Goal: Register for event/course

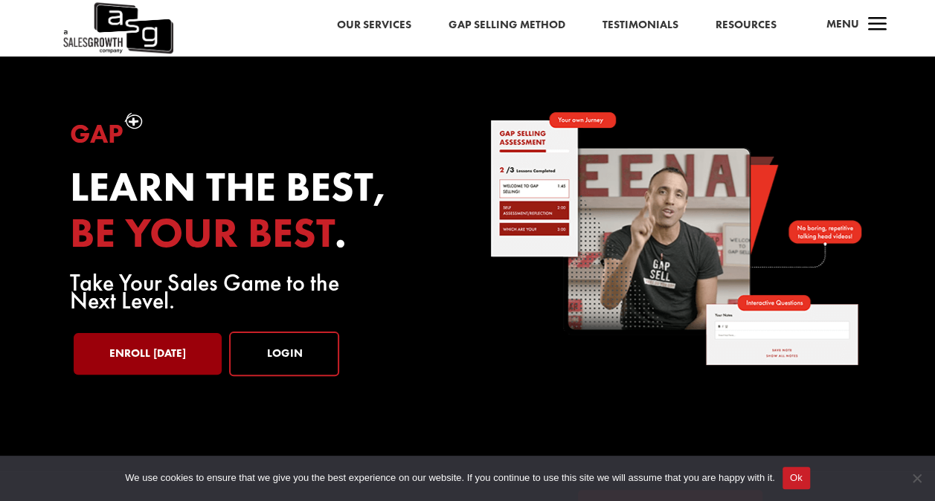
click at [131, 353] on link "Enroll [DATE]" at bounding box center [148, 354] width 148 height 42
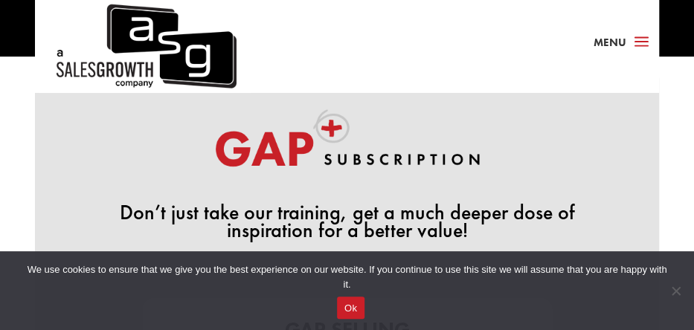
scroll to position [298, 0]
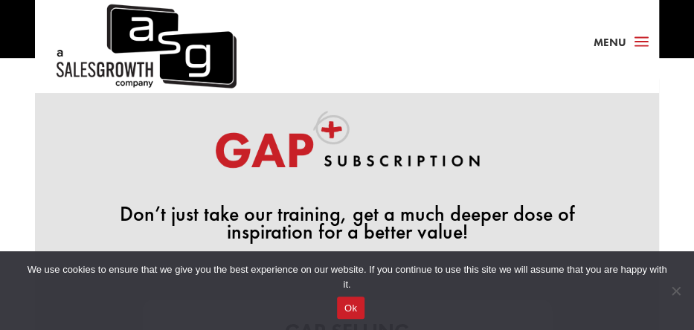
click at [635, 42] on span "a" at bounding box center [641, 42] width 23 height 22
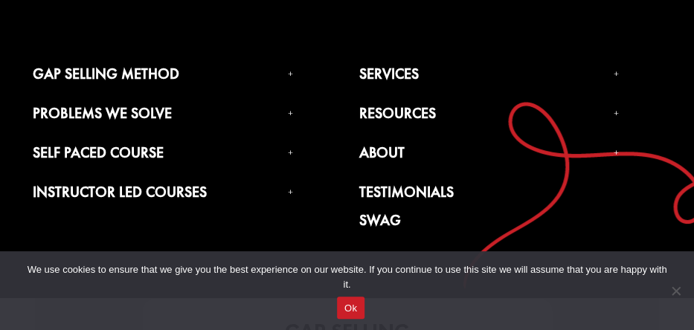
click at [357, 307] on button "Ok" at bounding box center [351, 308] width 28 height 22
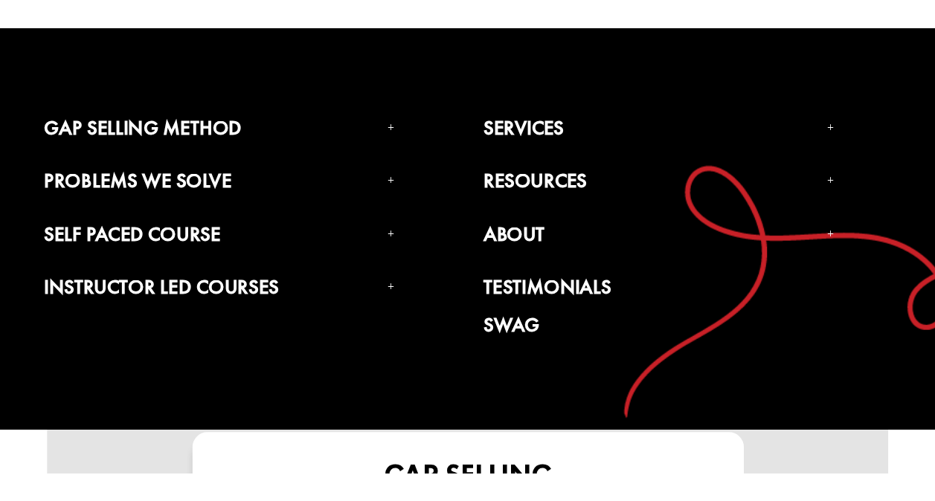
scroll to position [0, 0]
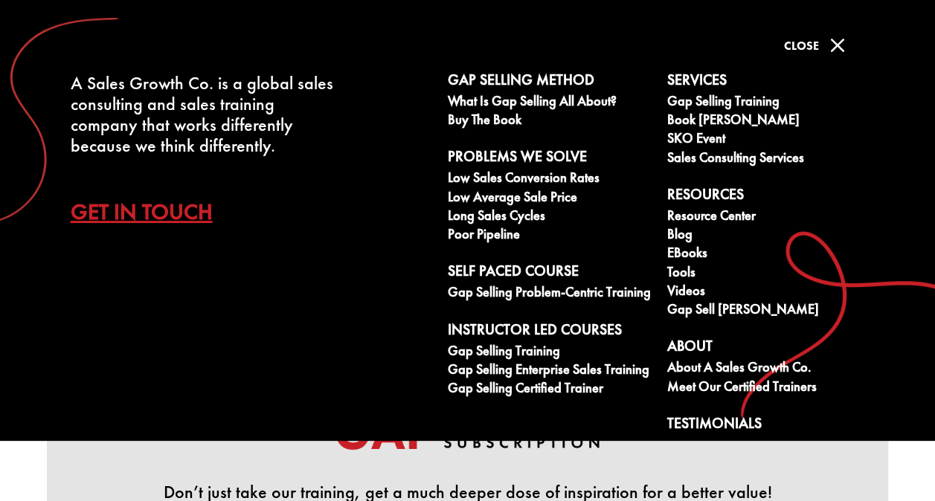
click at [836, 39] on span "M" at bounding box center [837, 45] width 30 height 30
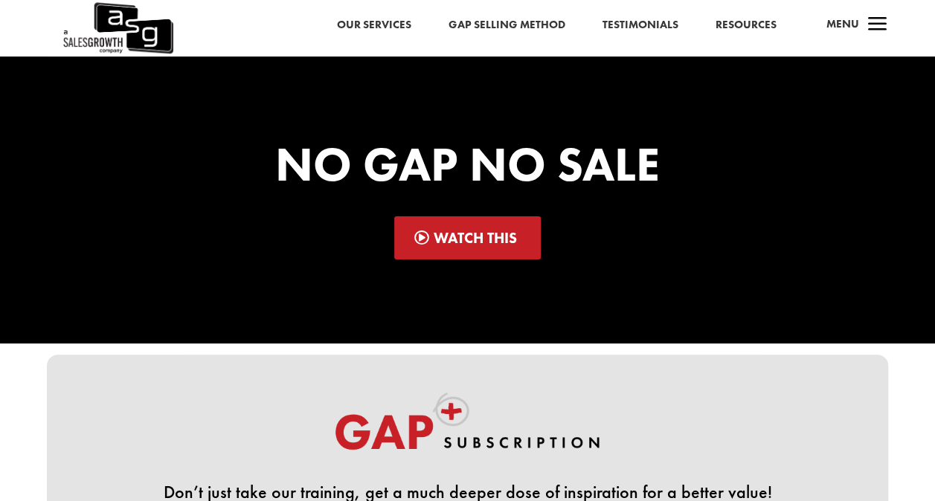
click at [872, 28] on span "a" at bounding box center [878, 25] width 30 height 30
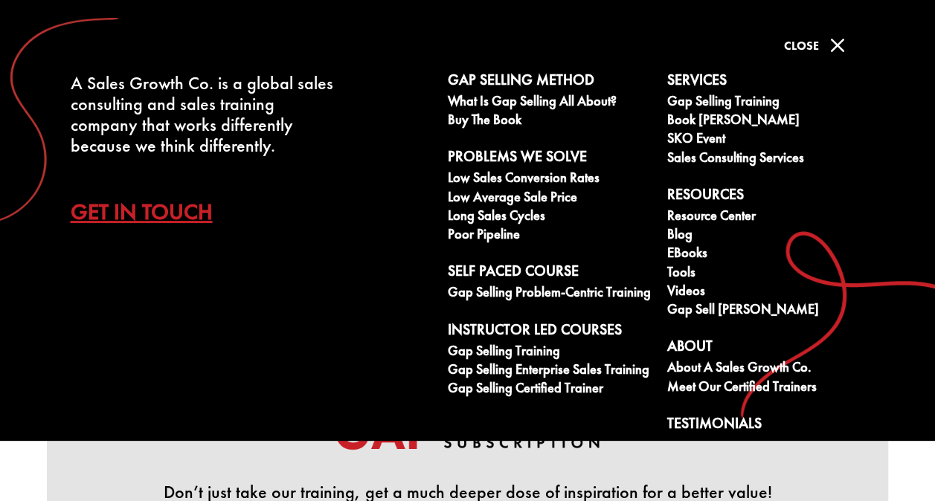
click at [835, 43] on span "M" at bounding box center [837, 45] width 30 height 30
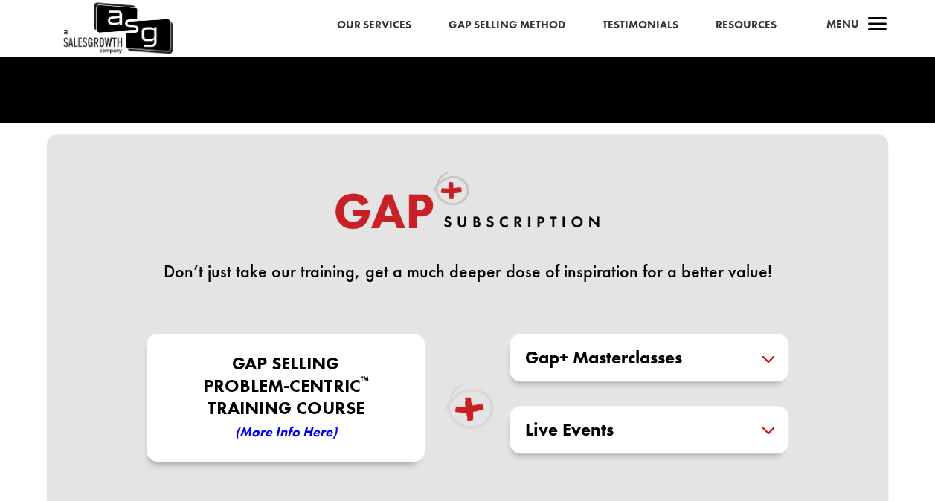
scroll to position [223, 0]
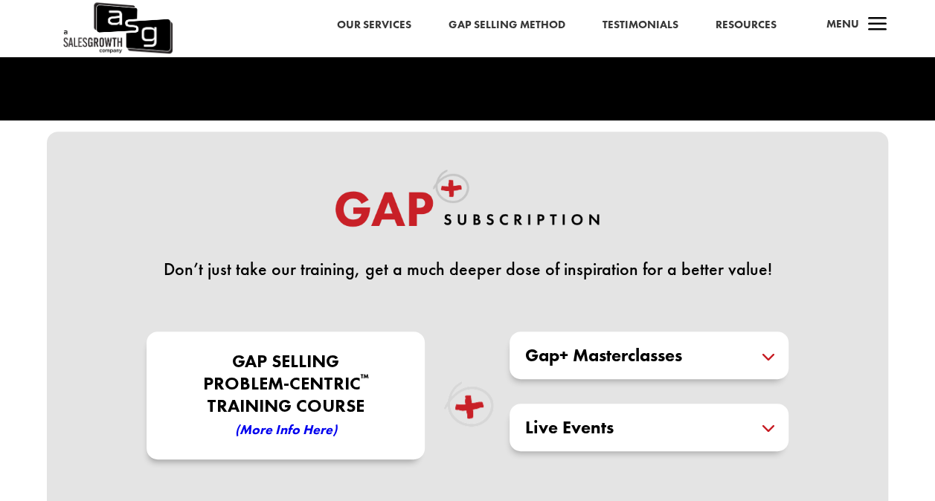
click at [259, 431] on em "(More Info here)" at bounding box center [286, 429] width 102 height 17
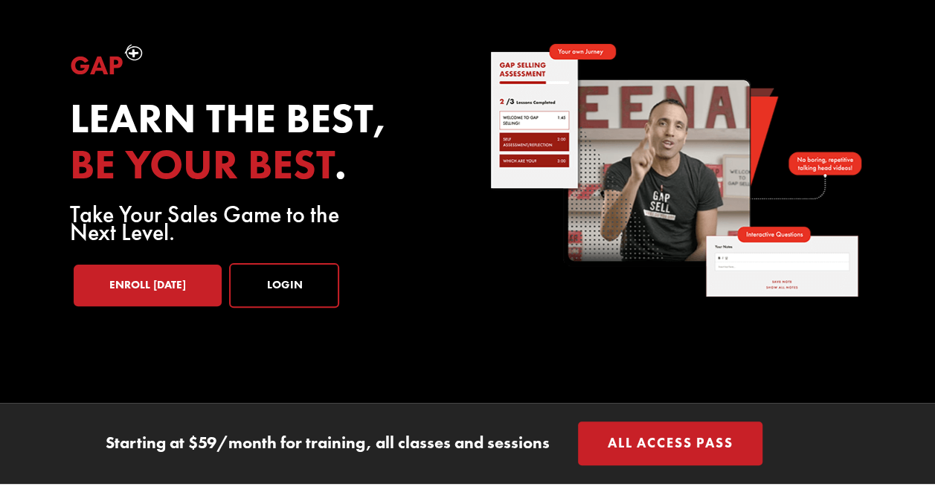
scroll to position [149, 0]
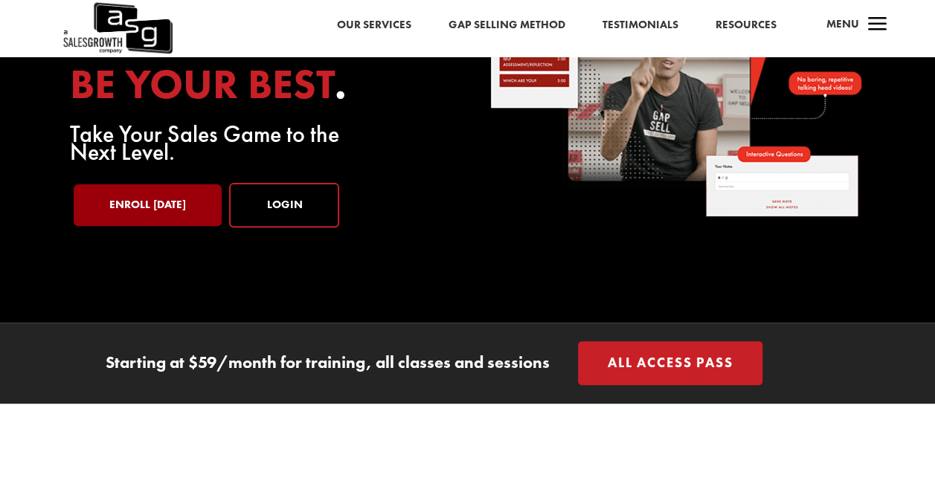
click at [184, 213] on link "Enroll [DATE]" at bounding box center [148, 205] width 148 height 42
